Goal: Task Accomplishment & Management: Manage account settings

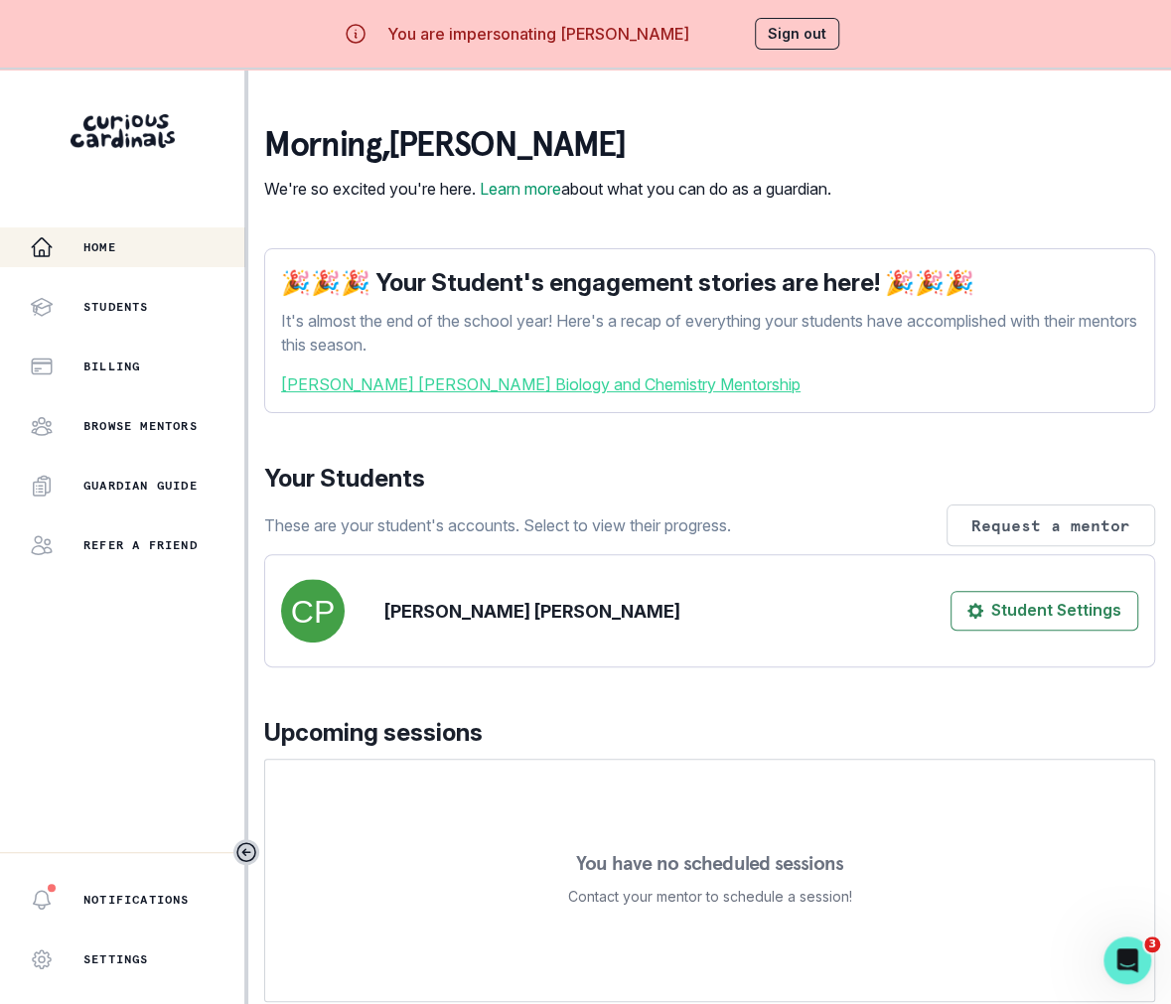
scroll to position [250, 0]
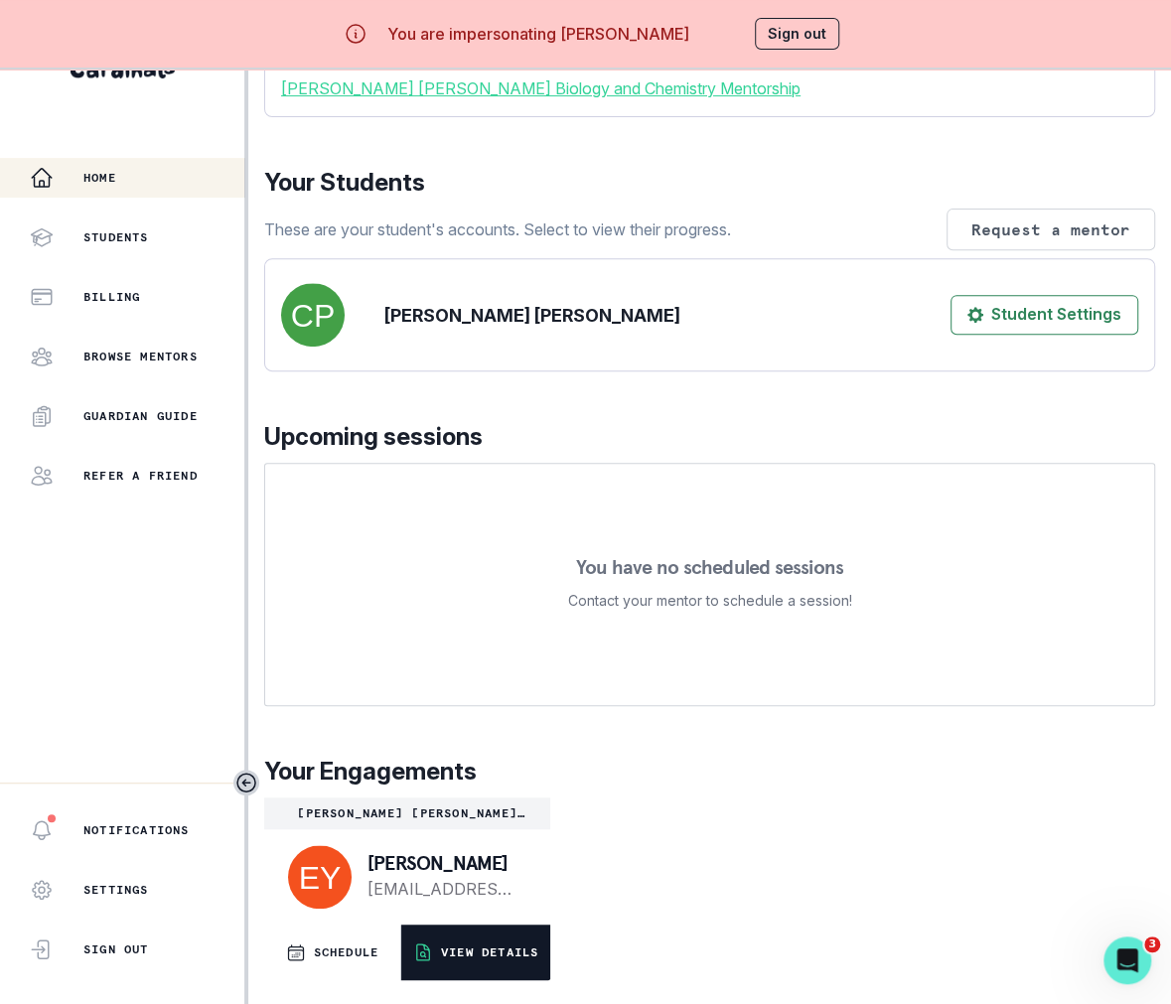
click at [503, 970] on button "VIEW DETAILS" at bounding box center [475, 953] width 149 height 56
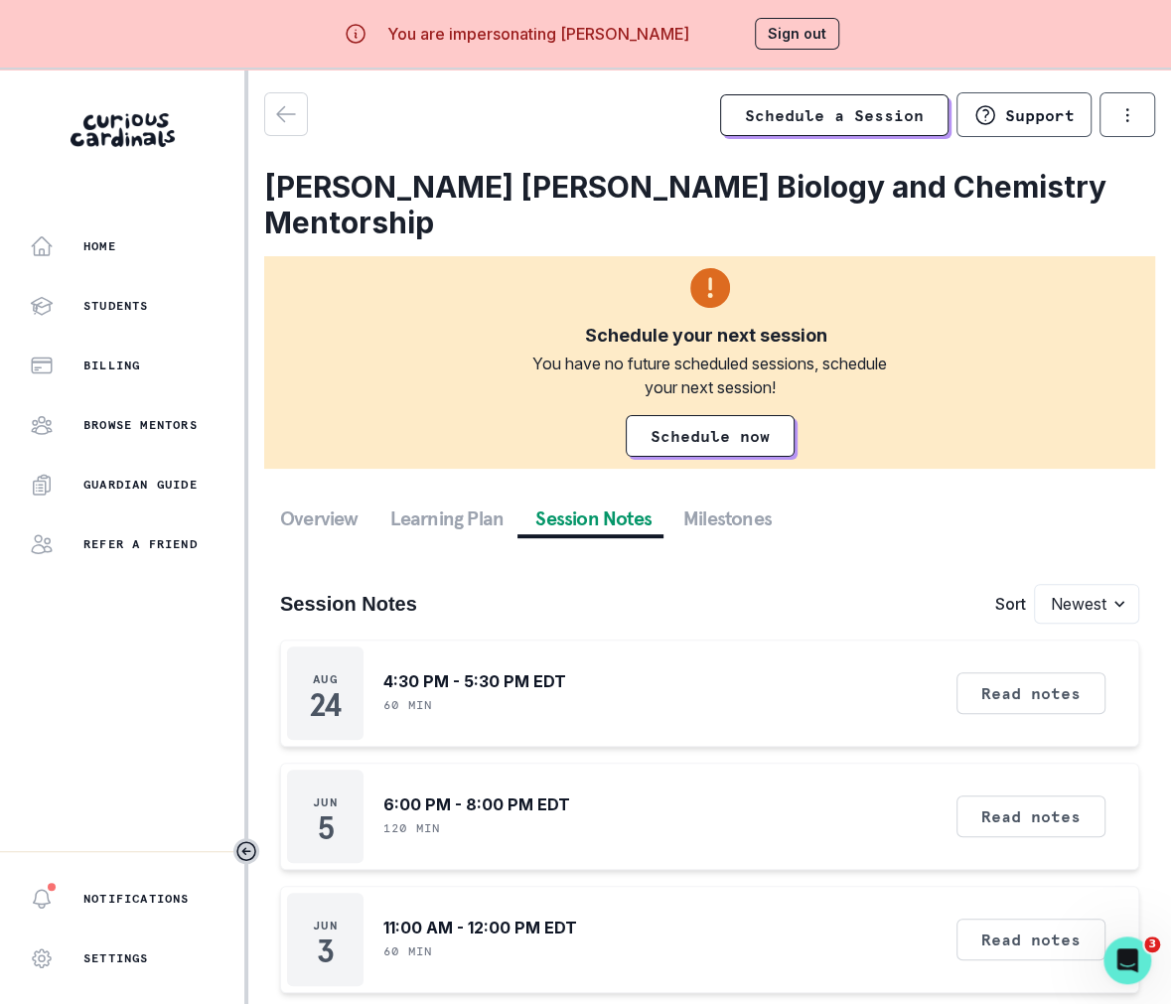
click at [592, 501] on button "Session Notes" at bounding box center [593, 519] width 148 height 36
click at [174, 255] on div "Home" at bounding box center [137, 246] width 215 height 24
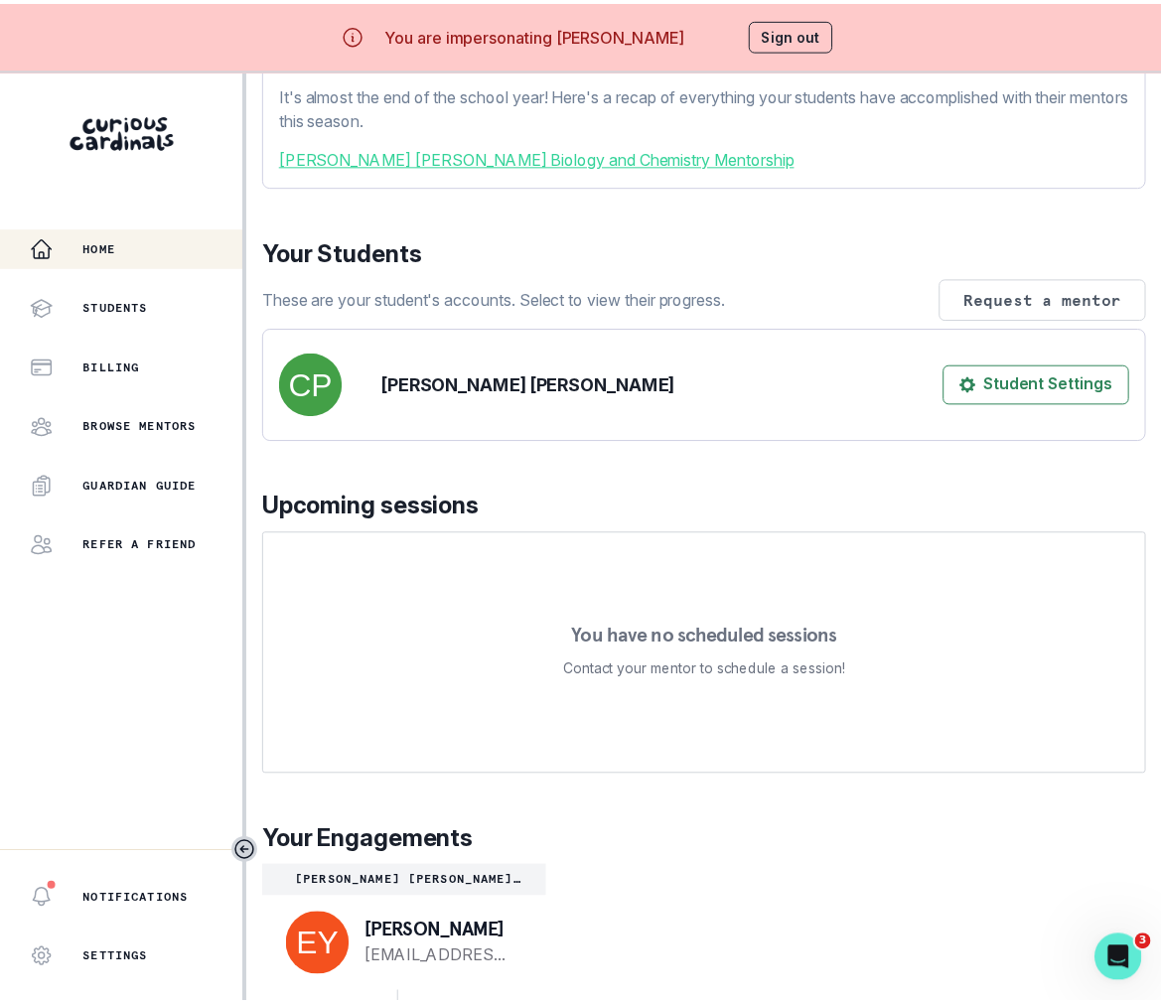
scroll to position [250, 0]
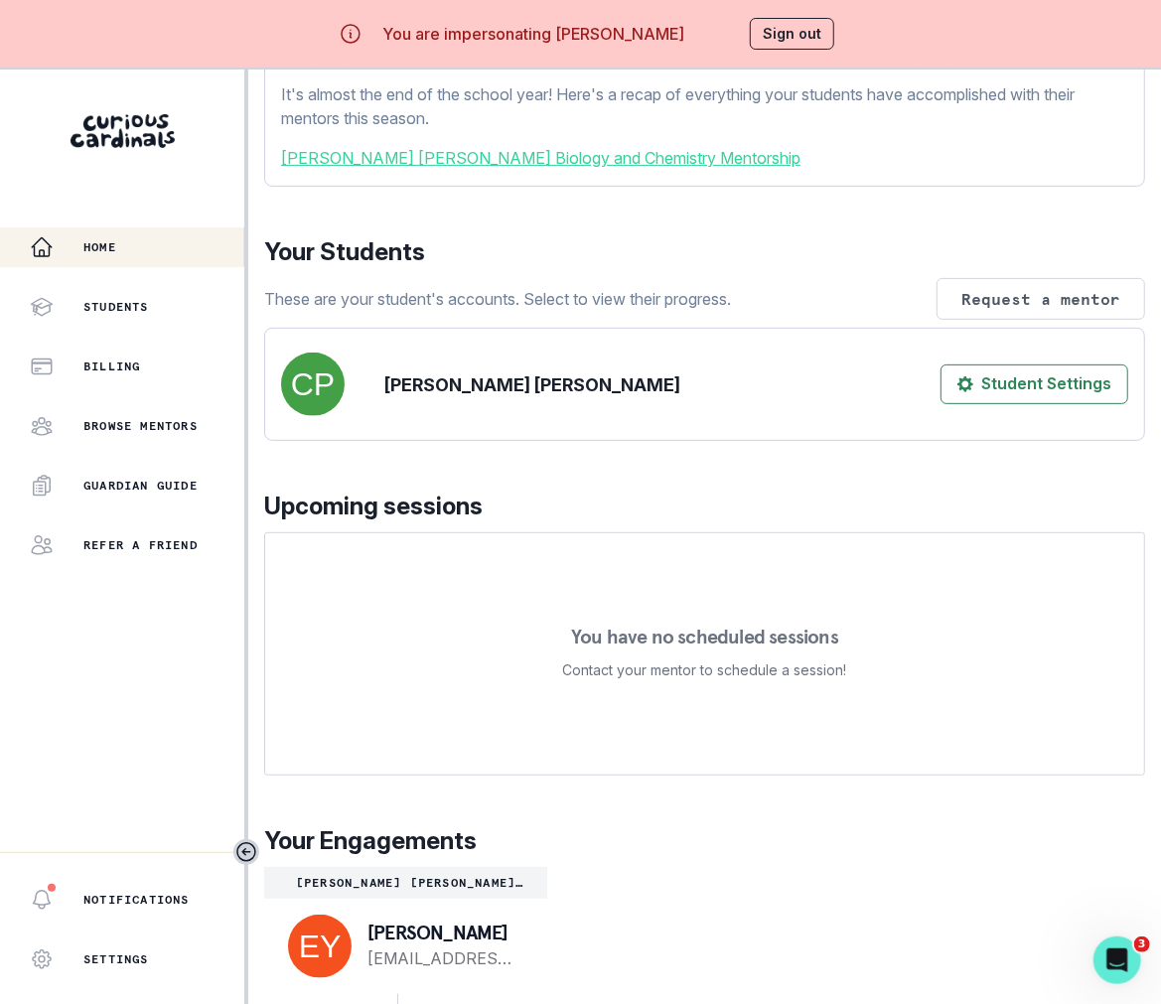
click at [815, 21] on button "Sign out" at bounding box center [792, 34] width 84 height 32
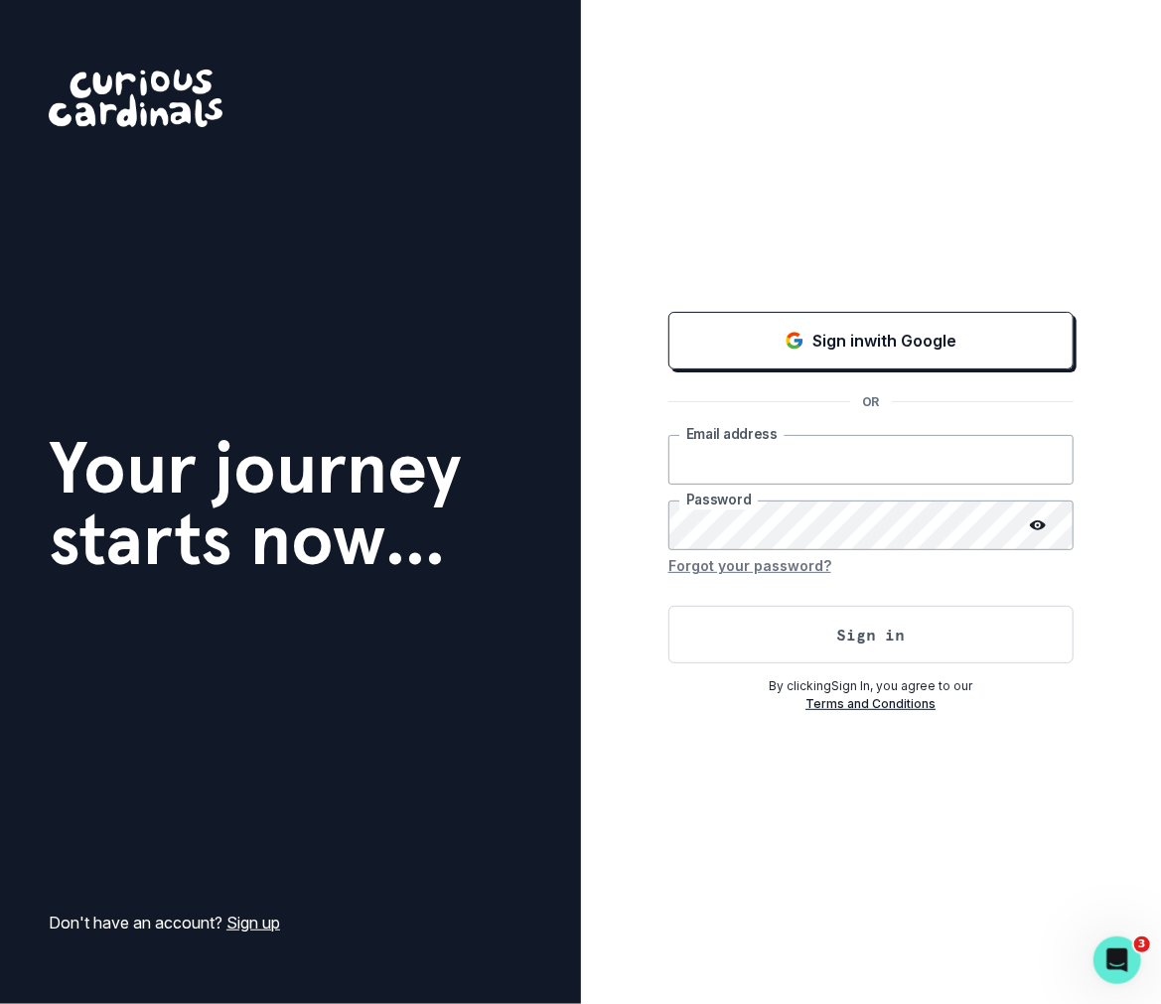
type input "[PERSON_NAME][EMAIL_ADDRESS][DOMAIN_NAME]"
click at [776, 631] on button "Sign in" at bounding box center [870, 635] width 405 height 58
